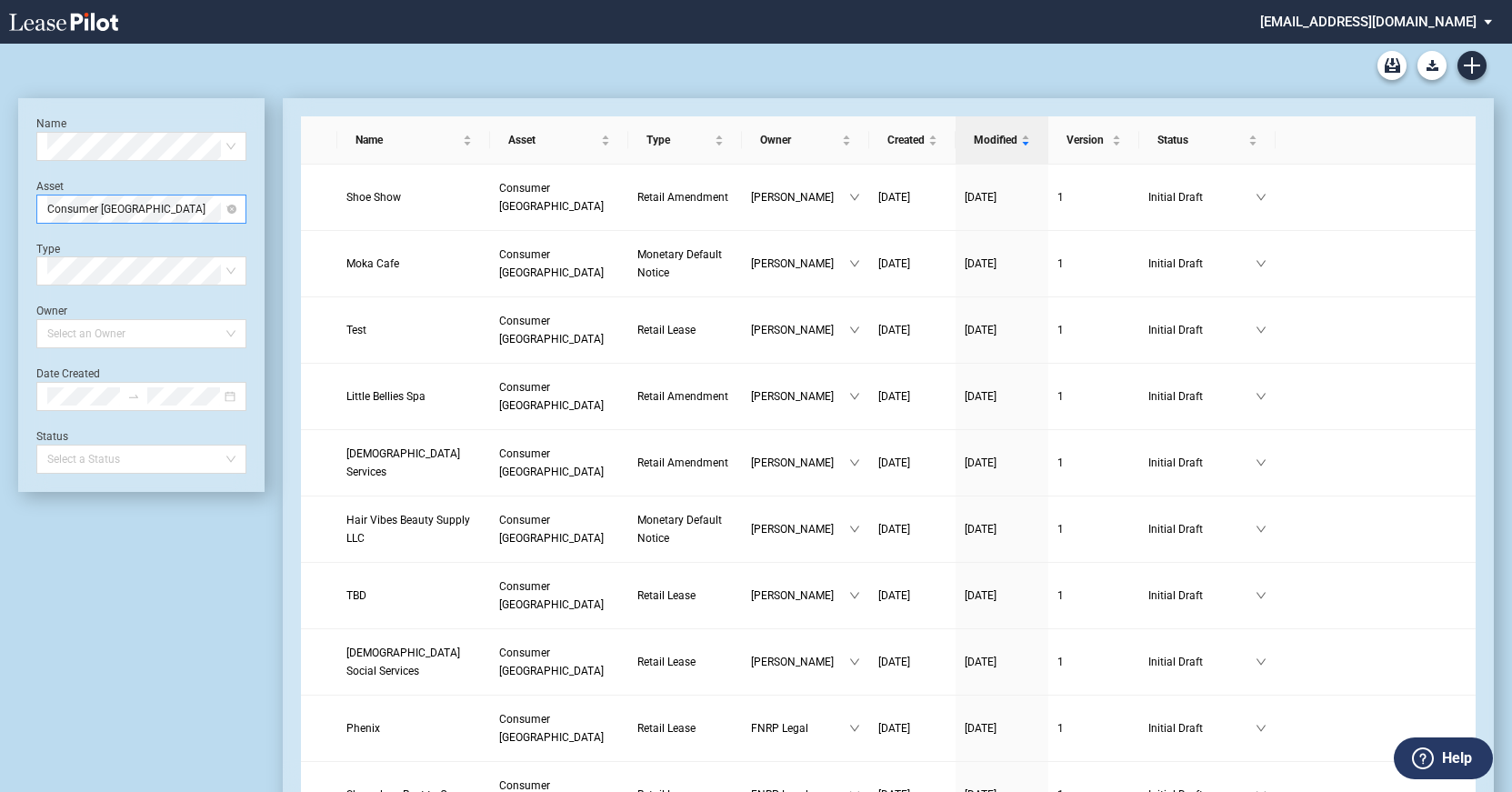
click at [202, 216] on span "Consumer Square West" at bounding box center [142, 209] width 188 height 27
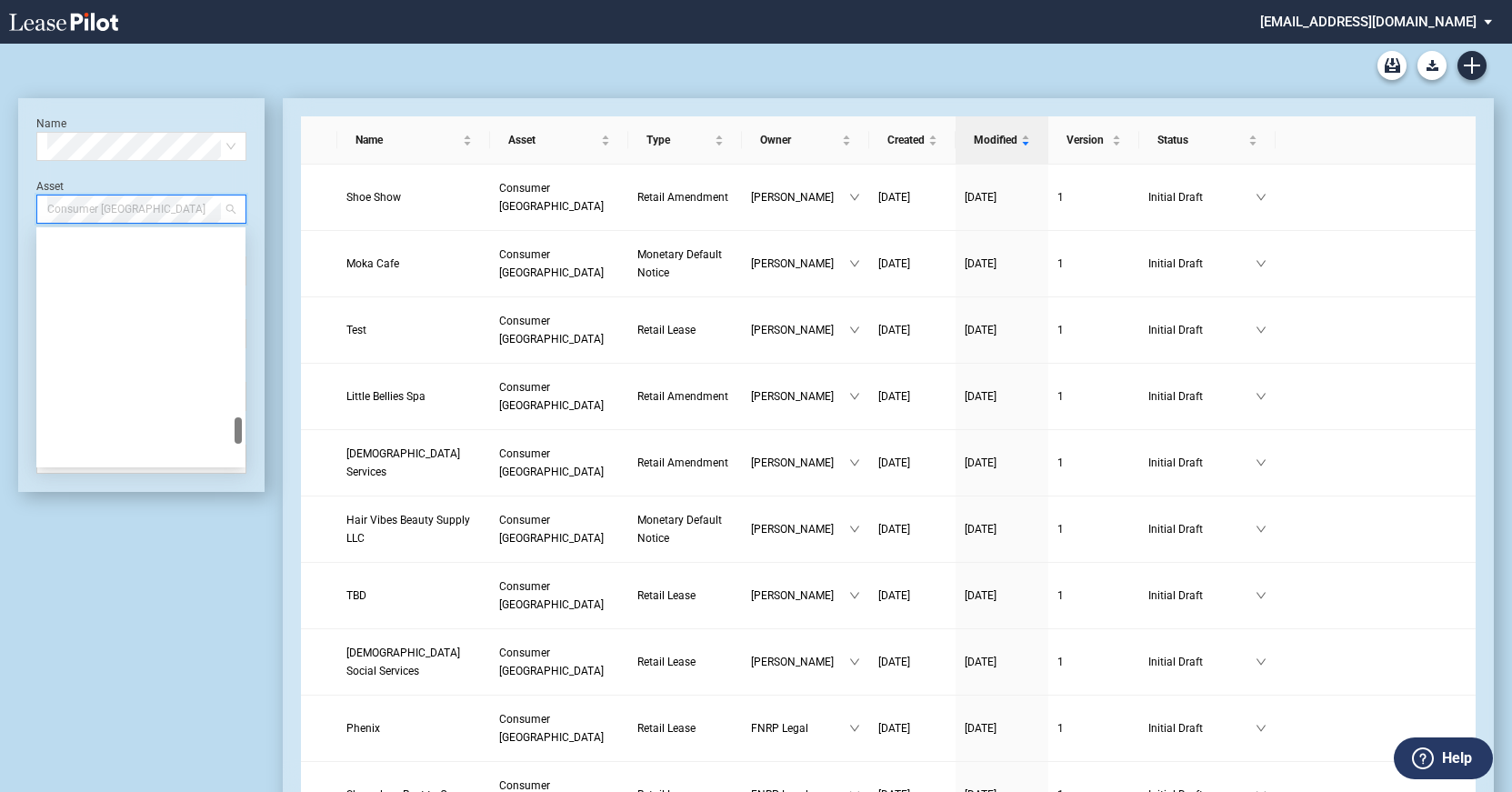
scroll to position [1601, 0]
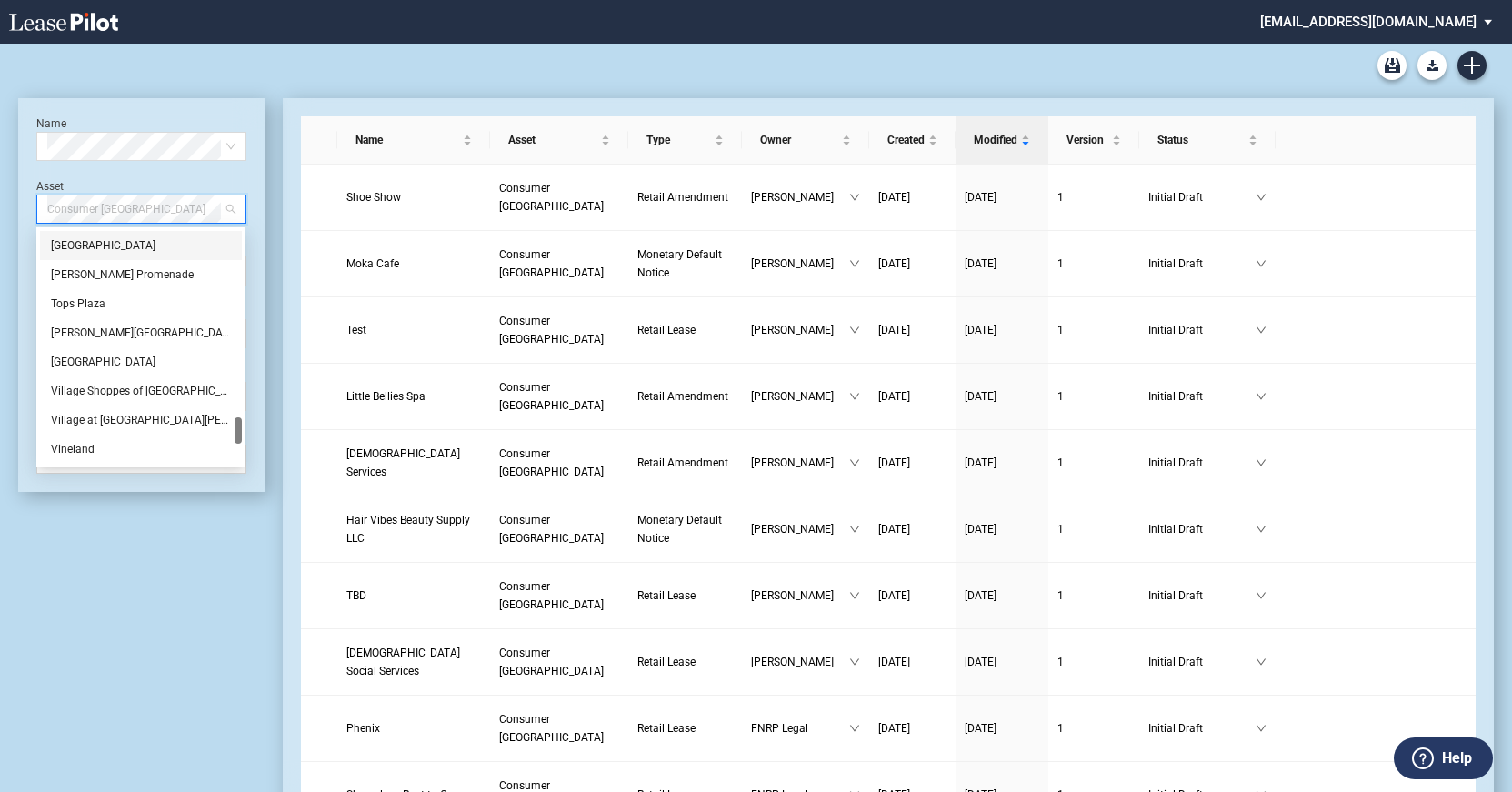
click at [100, 248] on div "[GEOGRAPHIC_DATA]" at bounding box center [141, 246] width 180 height 18
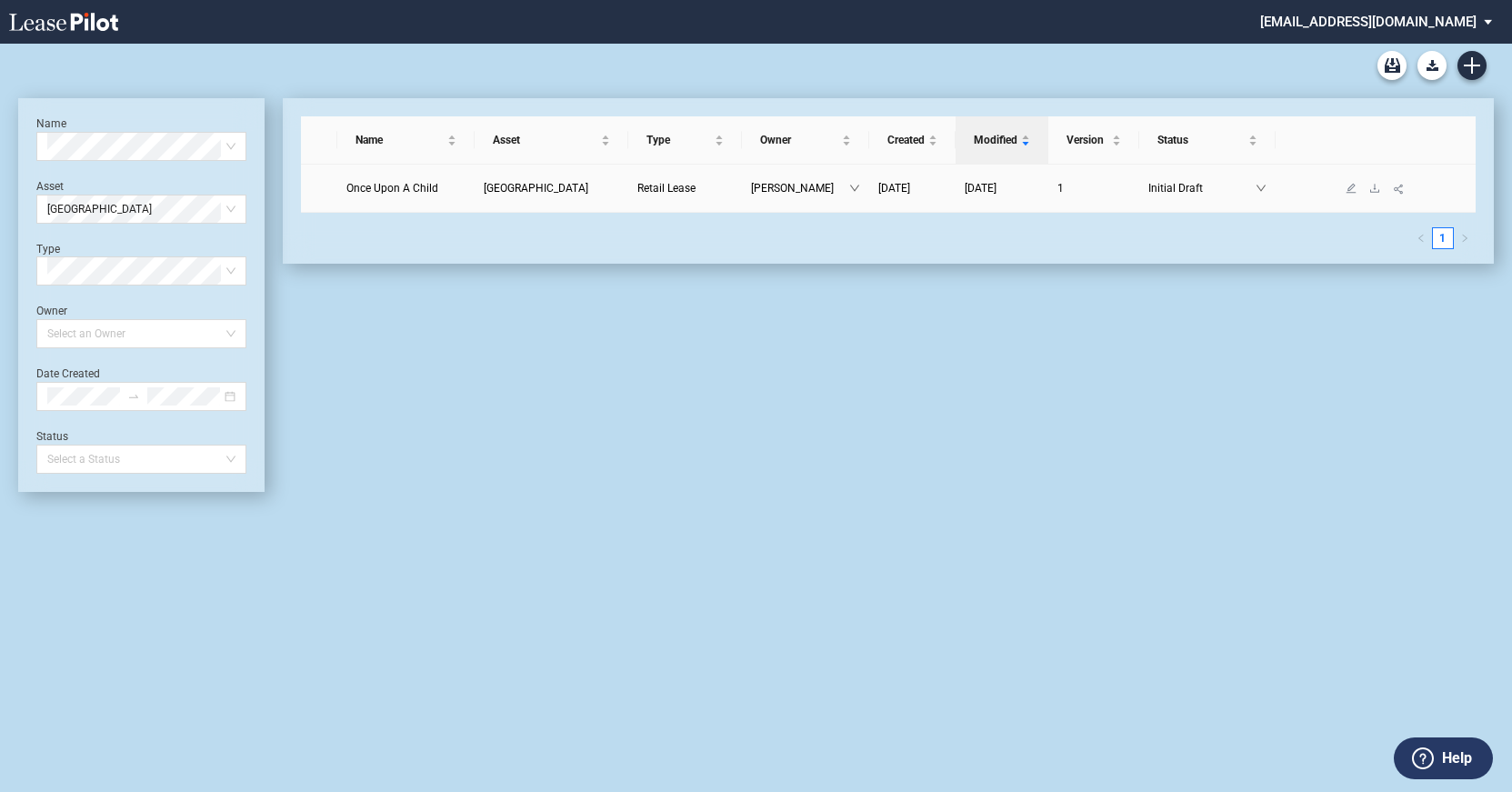
click at [535, 189] on span "[GEOGRAPHIC_DATA]" at bounding box center [536, 188] width 105 height 13
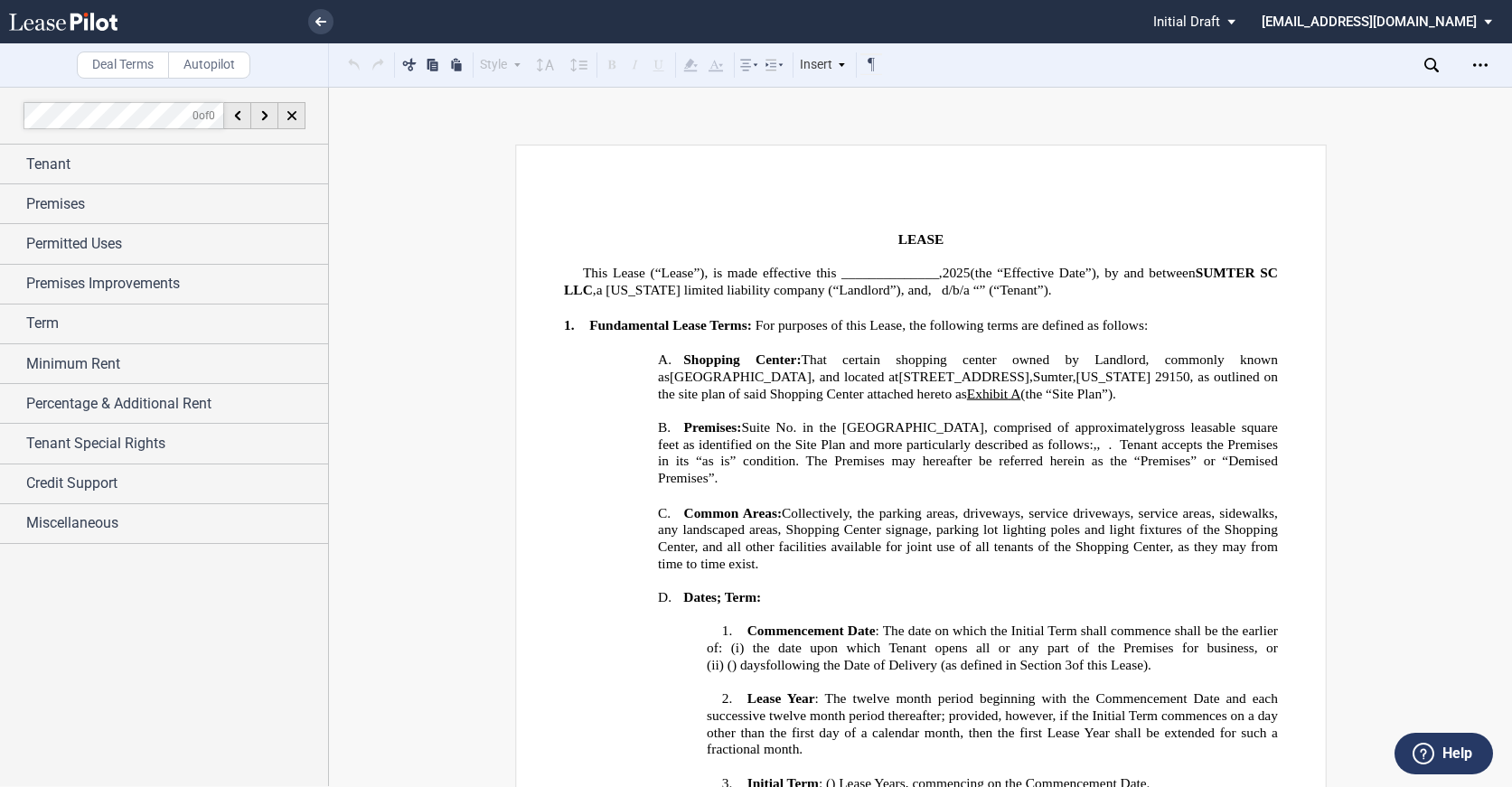
click at [948, 317] on p "﻿" at bounding box center [920, 308] width 714 height 17
drag, startPoint x: 1192, startPoint y: 270, endPoint x: 592, endPoint y: 288, distance: 600.3
click at [592, 288] on span "SUMTER SC LLC ," at bounding box center [922, 280] width 718 height 34
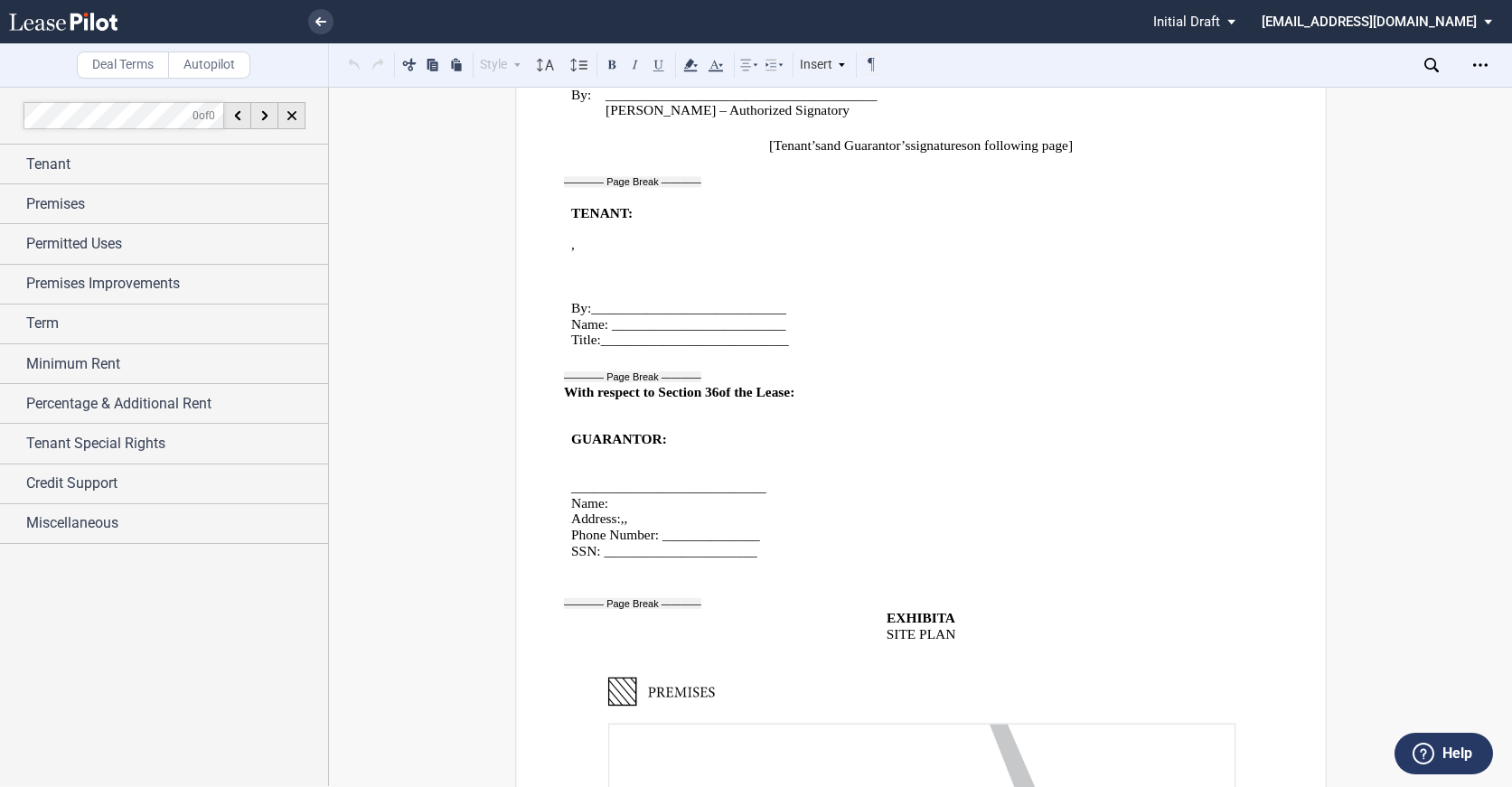
scroll to position [20400, 0]
